Goal: Transaction & Acquisition: Book appointment/travel/reservation

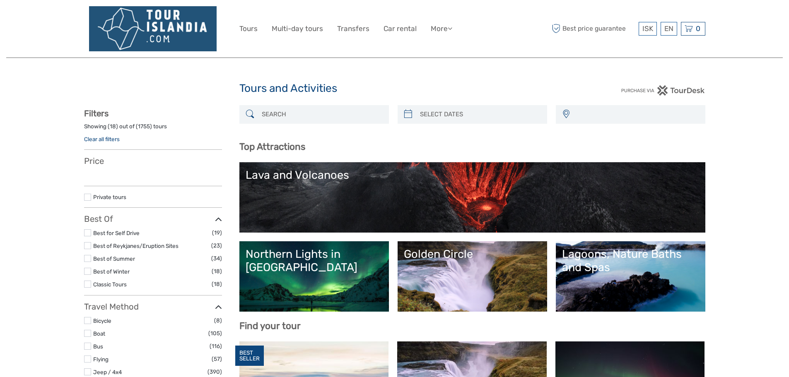
select select
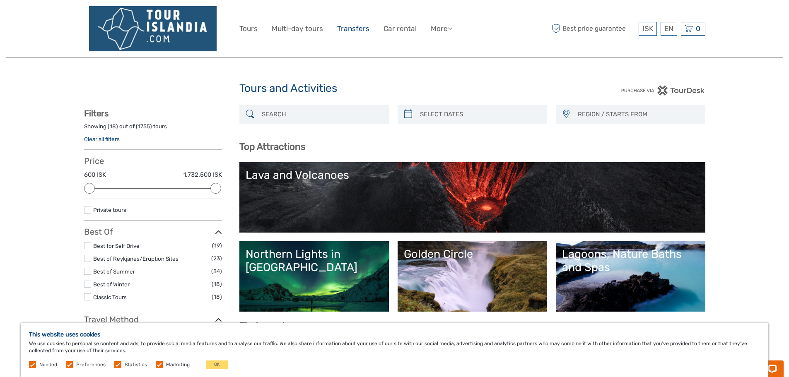
click at [347, 27] on link "Transfers" at bounding box center [353, 29] width 32 height 12
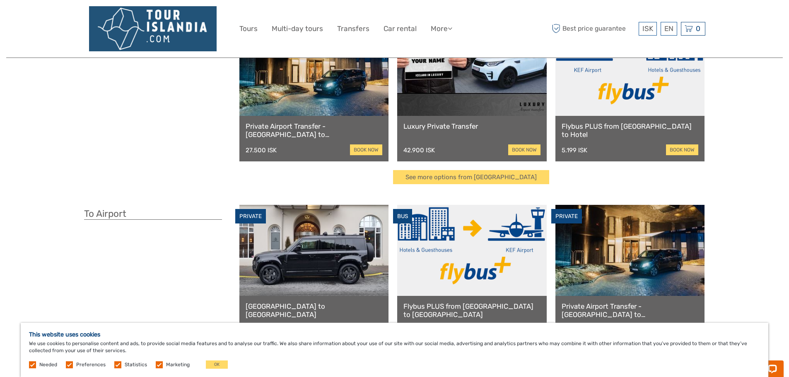
scroll to position [83, 0]
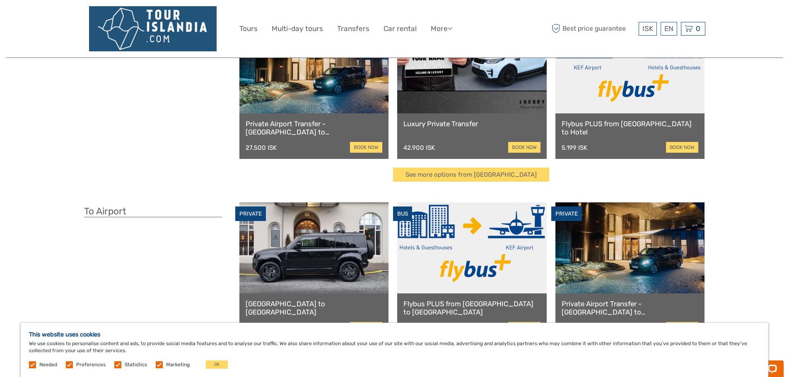
click at [491, 261] on link at bounding box center [471, 247] width 149 height 91
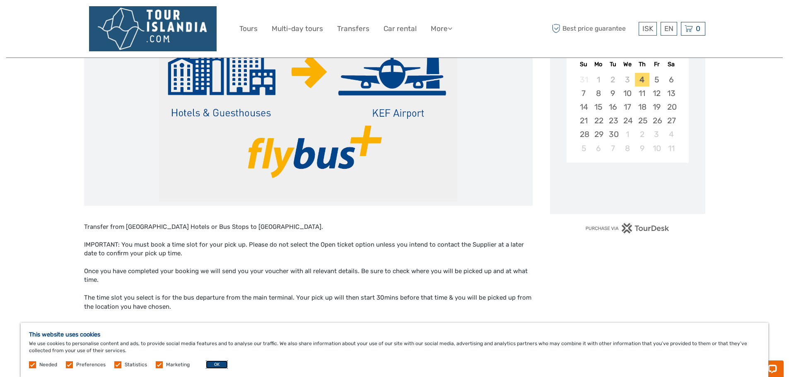
click at [219, 362] on button "OK" at bounding box center [217, 365] width 22 height 8
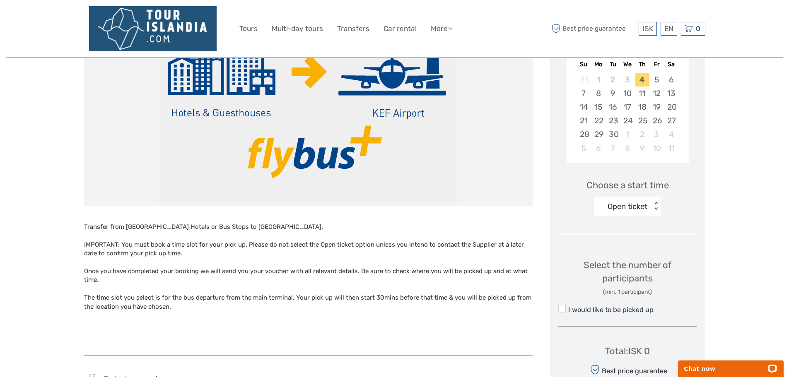
scroll to position [83, 0]
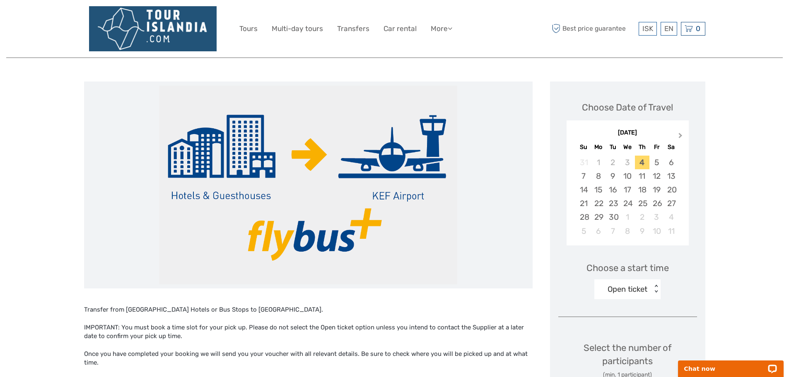
click at [678, 139] on button "Next Month" at bounding box center [680, 137] width 13 height 13
click at [664, 207] on div "25" at bounding box center [671, 204] width 14 height 14
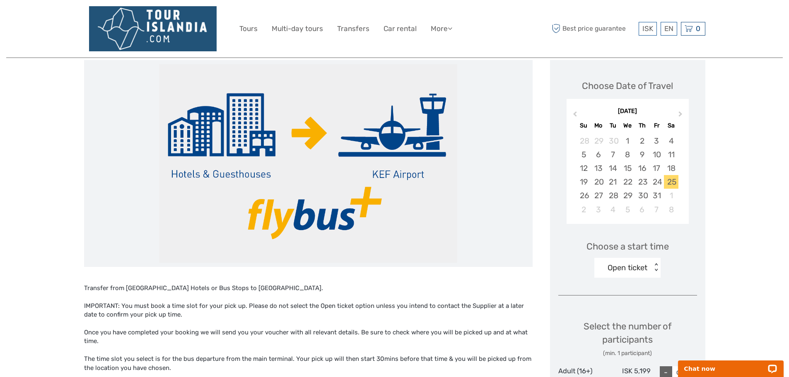
scroll to position [124, 0]
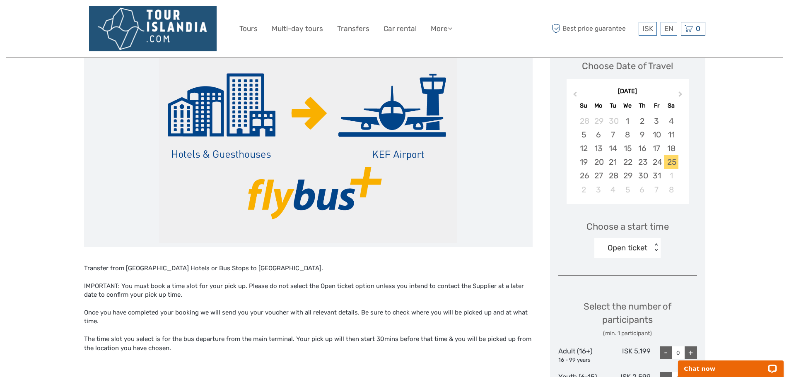
click at [656, 246] on div "< >" at bounding box center [655, 247] width 7 height 9
click at [634, 283] on div "03:30" at bounding box center [627, 287] width 58 height 14
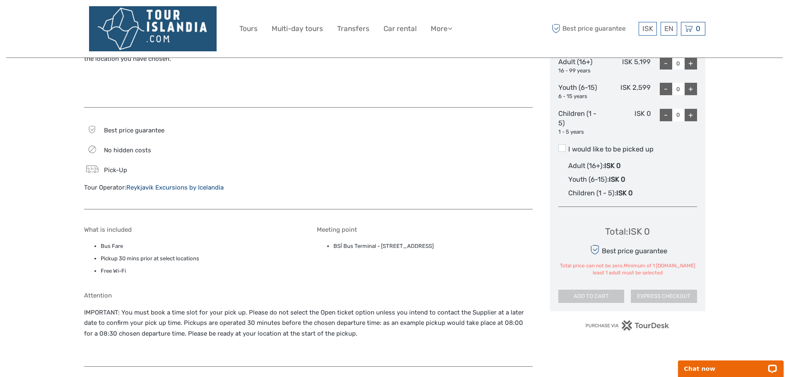
scroll to position [414, 0]
